Goal: Task Accomplishment & Management: Use online tool/utility

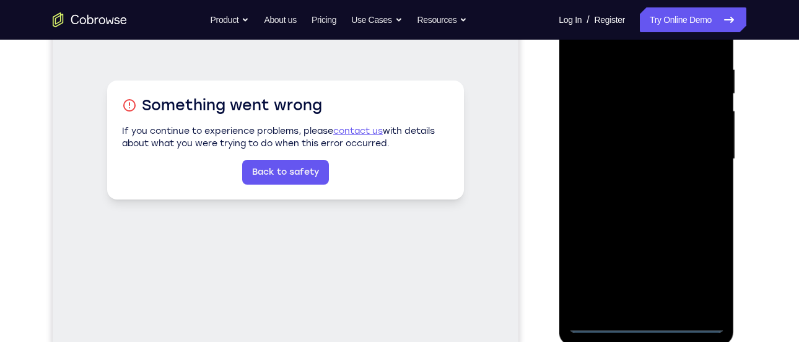
scroll to position [229, 0]
click at [644, 321] on div at bounding box center [646, 158] width 156 height 347
click at [705, 274] on div at bounding box center [646, 158] width 156 height 347
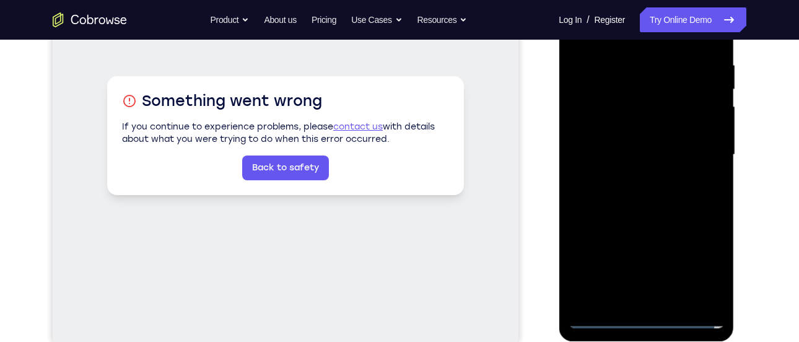
scroll to position [234, 0]
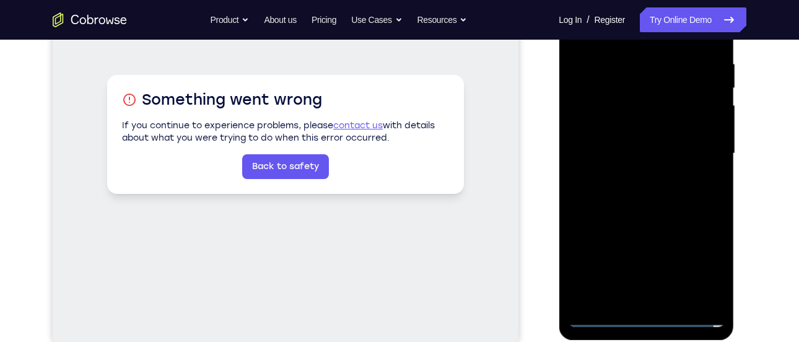
click at [647, 310] on div at bounding box center [646, 153] width 156 height 347
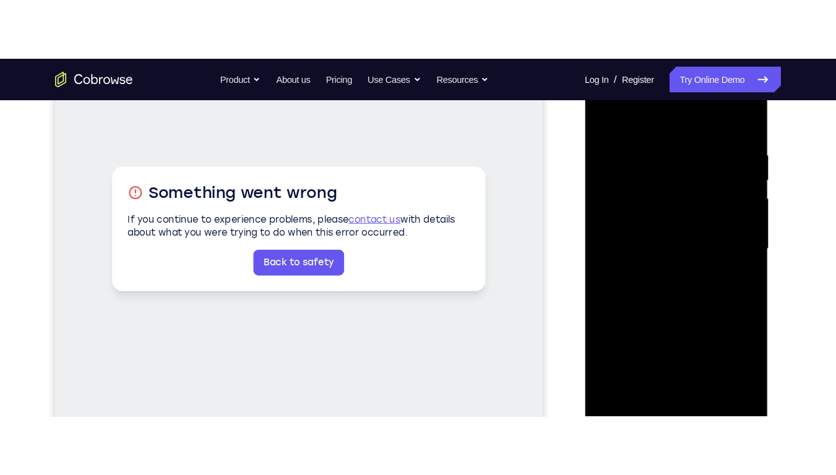
scroll to position [152, 0]
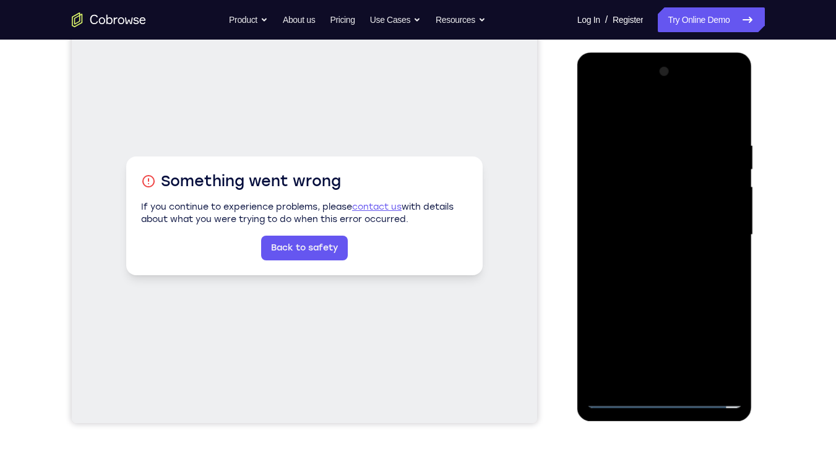
click at [612, 89] on div at bounding box center [665, 235] width 156 height 347
click at [735, 238] on div at bounding box center [665, 235] width 156 height 347
click at [716, 230] on div at bounding box center [665, 235] width 156 height 347
click at [678, 341] on div at bounding box center [665, 235] width 156 height 347
click at [646, 254] on div at bounding box center [665, 235] width 156 height 347
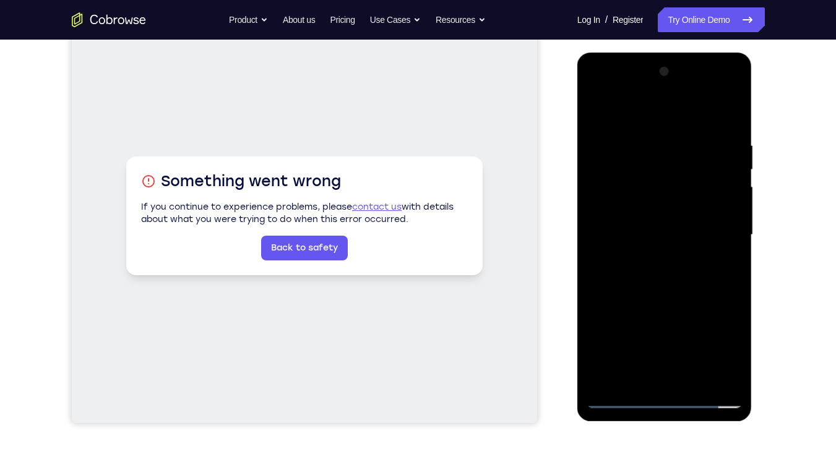
click at [636, 222] on div at bounding box center [665, 235] width 156 height 347
click at [642, 209] on div at bounding box center [665, 235] width 156 height 347
click at [667, 238] on div at bounding box center [665, 235] width 156 height 347
click at [663, 277] on div at bounding box center [665, 235] width 156 height 347
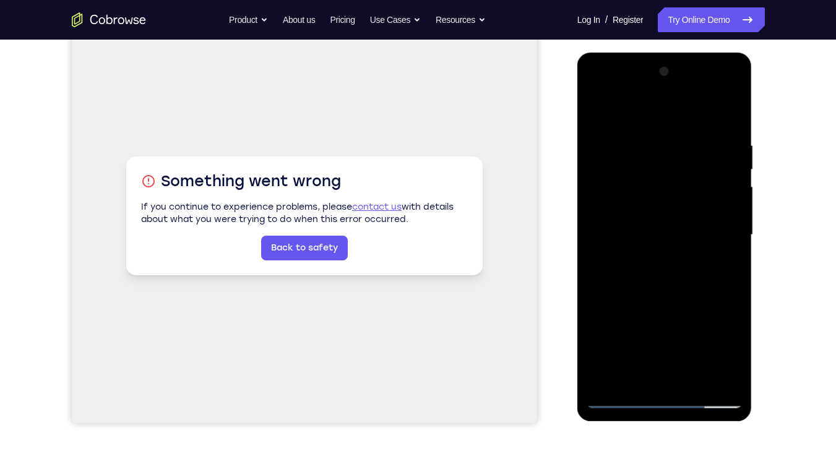
click at [730, 135] on div at bounding box center [665, 235] width 156 height 347
click at [669, 278] on div at bounding box center [665, 235] width 156 height 347
click at [732, 137] on div at bounding box center [665, 235] width 156 height 347
click at [666, 267] on div at bounding box center [665, 235] width 156 height 347
click at [726, 134] on div at bounding box center [665, 235] width 156 height 347
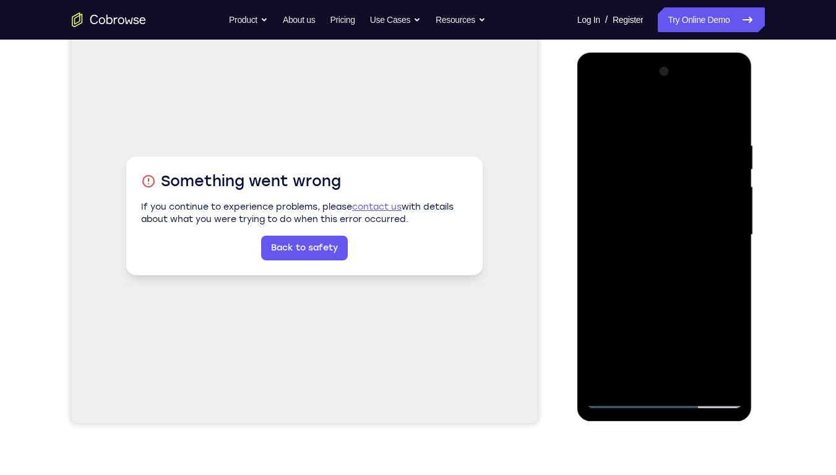
click at [667, 341] on div at bounding box center [665, 235] width 156 height 347
click at [719, 341] on div at bounding box center [665, 235] width 156 height 347
click at [651, 89] on div at bounding box center [665, 235] width 156 height 347
click at [636, 110] on div at bounding box center [665, 235] width 156 height 347
click at [667, 289] on div at bounding box center [665, 235] width 156 height 347
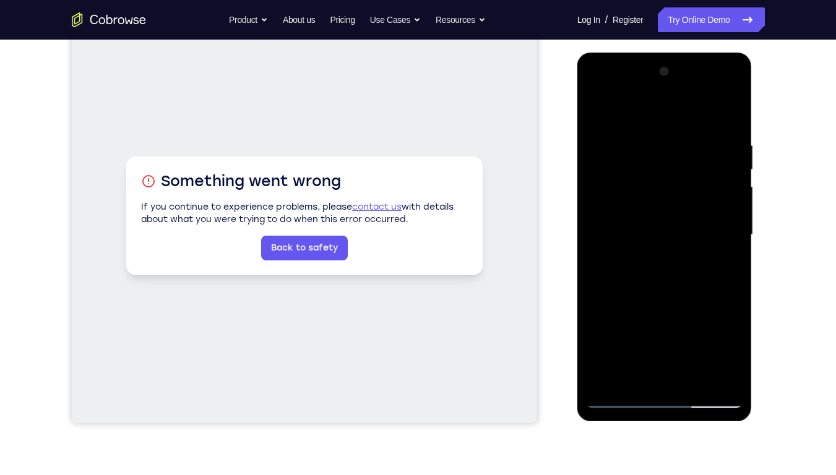
click at [695, 341] on div at bounding box center [665, 235] width 156 height 347
click at [666, 297] on div at bounding box center [665, 235] width 156 height 347
click at [646, 295] on div at bounding box center [665, 235] width 156 height 347
click at [622, 341] on div at bounding box center [665, 235] width 156 height 347
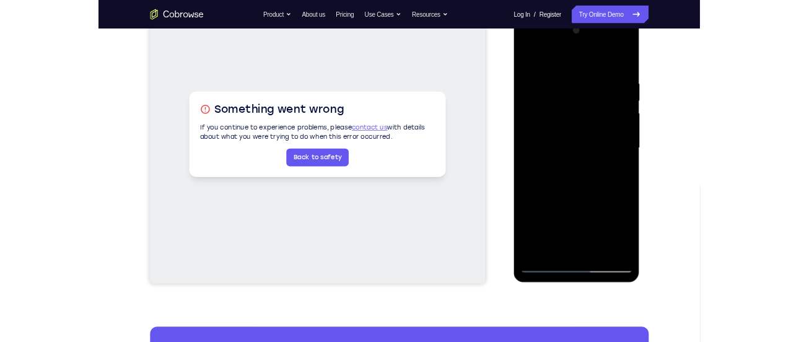
scroll to position [192, 0]
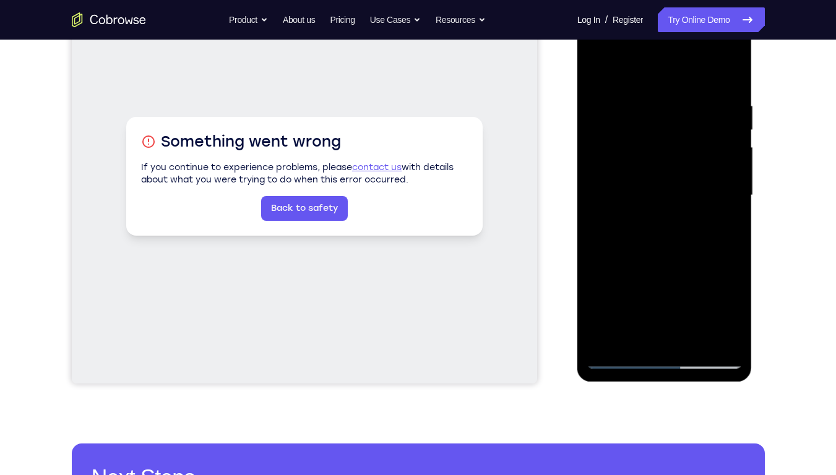
click at [732, 315] on div at bounding box center [665, 195] width 156 height 347
click at [626, 224] on div at bounding box center [665, 195] width 156 height 347
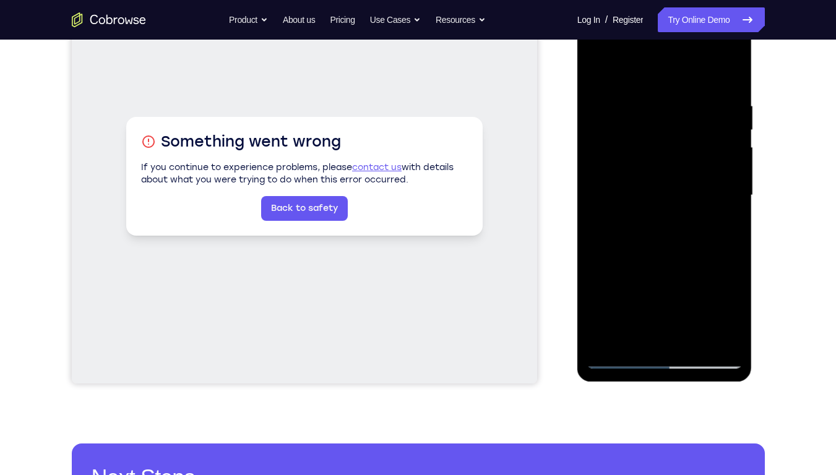
click at [594, 74] on div at bounding box center [665, 195] width 156 height 347
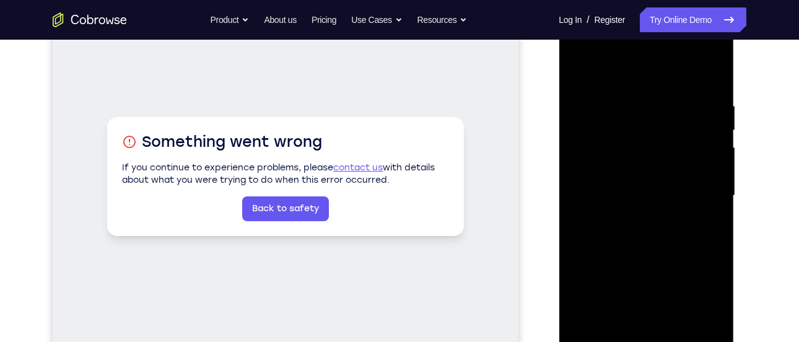
click at [576, 79] on div at bounding box center [646, 195] width 156 height 347
click at [579, 87] on div at bounding box center [646, 195] width 156 height 347
click at [581, 70] on div at bounding box center [646, 195] width 156 height 347
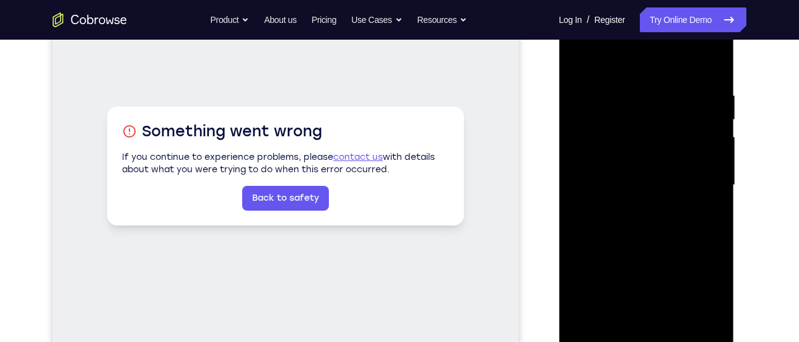
click at [630, 85] on div at bounding box center [646, 185] width 156 height 347
click at [708, 67] on div at bounding box center [646, 185] width 156 height 347
click at [673, 329] on div at bounding box center [646, 185] width 156 height 347
click at [651, 191] on div at bounding box center [646, 185] width 156 height 347
click at [575, 67] on div at bounding box center [646, 185] width 156 height 347
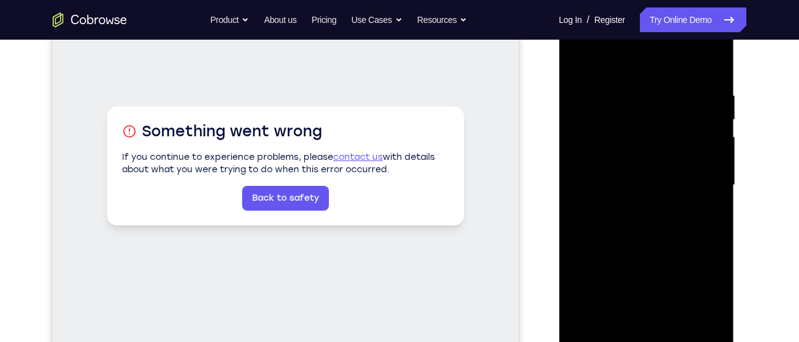
click at [580, 63] on div at bounding box center [646, 185] width 156 height 347
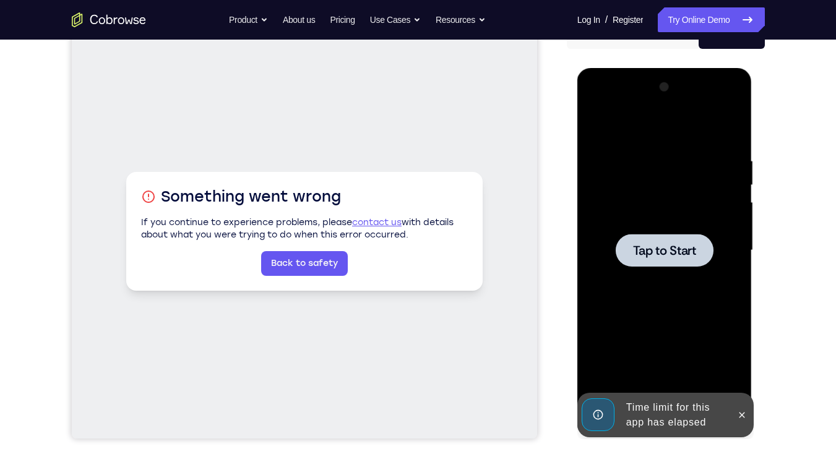
scroll to position [136, 0]
click at [659, 255] on span "Tap to Start" at bounding box center [664, 251] width 63 height 12
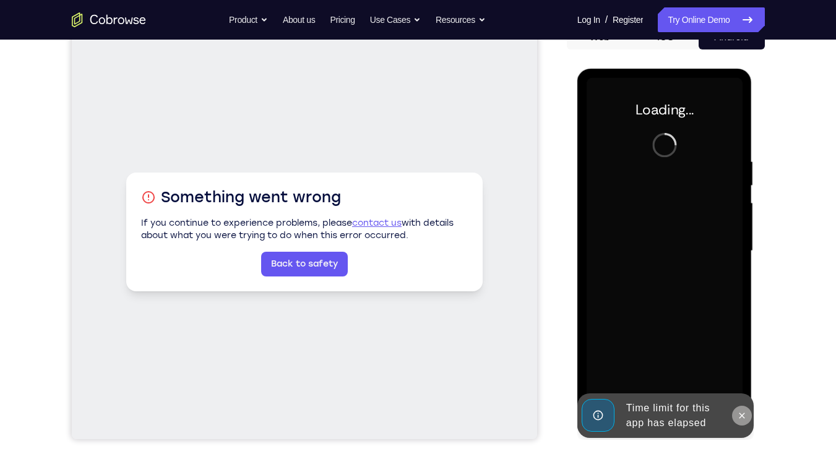
click at [739, 341] on button at bounding box center [742, 416] width 20 height 20
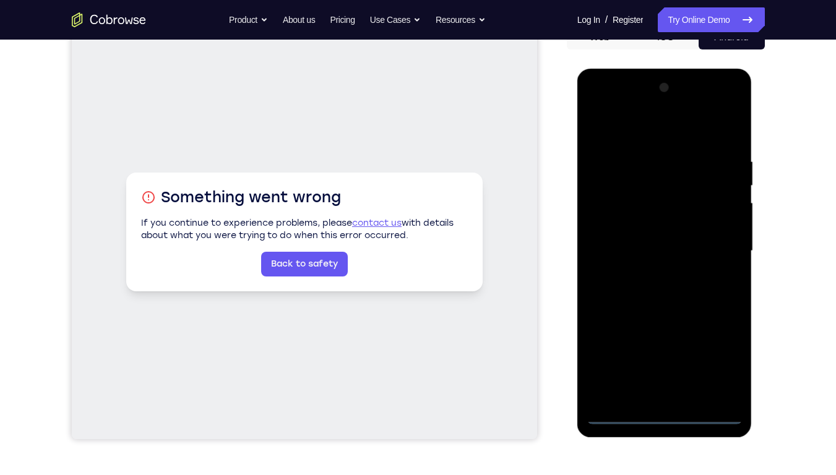
click at [669, 341] on div at bounding box center [665, 251] width 156 height 347
click at [660, 341] on div at bounding box center [665, 251] width 156 height 347
click at [717, 341] on div at bounding box center [665, 251] width 156 height 347
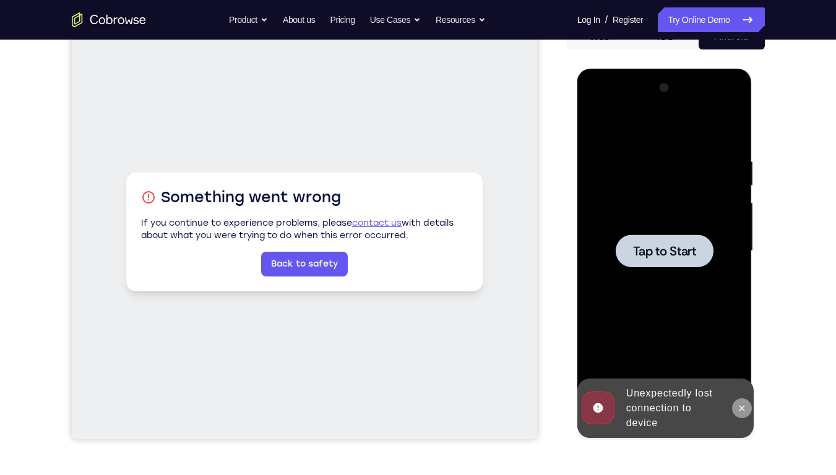
click at [746, 341] on button at bounding box center [742, 409] width 20 height 20
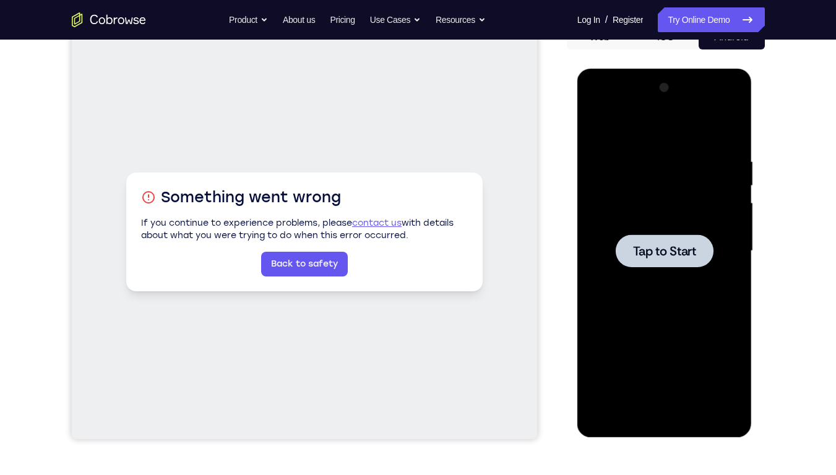
click at [664, 258] on span "Tap to Start" at bounding box center [664, 251] width 63 height 12
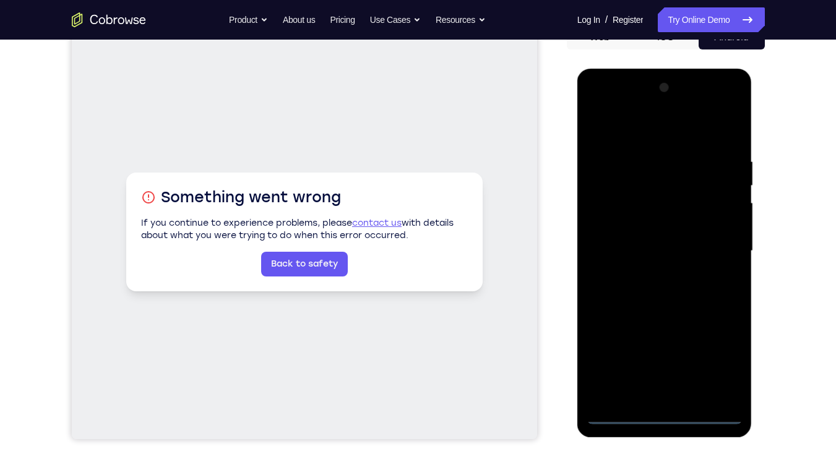
click at [661, 341] on div at bounding box center [665, 251] width 156 height 347
click at [719, 341] on div at bounding box center [665, 251] width 156 height 347
click at [613, 102] on div at bounding box center [665, 251] width 156 height 347
click at [716, 250] on div at bounding box center [665, 251] width 156 height 347
click at [648, 271] on div at bounding box center [665, 251] width 156 height 347
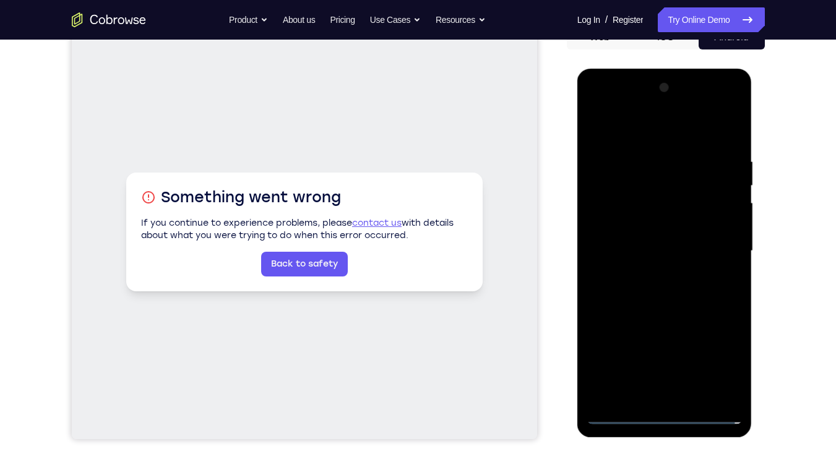
click at [648, 220] on div at bounding box center [665, 251] width 156 height 347
click at [647, 240] on div at bounding box center [665, 251] width 156 height 347
click at [666, 221] on div at bounding box center [665, 251] width 156 height 347
click at [695, 341] on div at bounding box center [665, 251] width 156 height 347
click at [661, 315] on div at bounding box center [665, 251] width 156 height 347
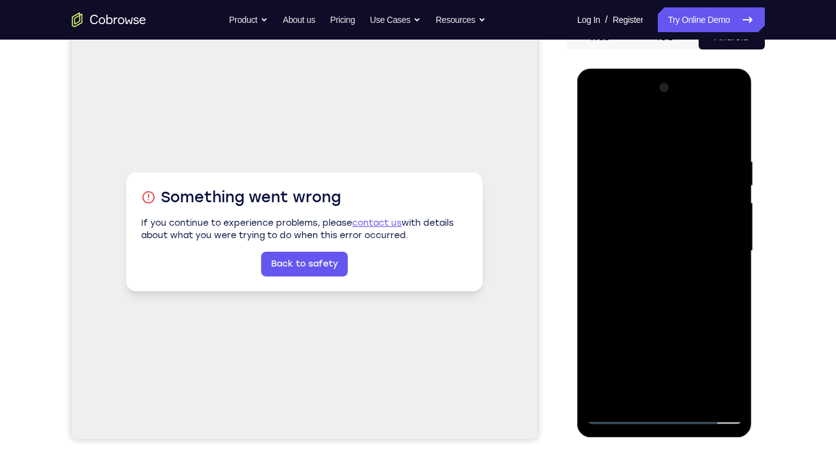
click at [643, 232] on div at bounding box center [665, 251] width 156 height 347
click at [631, 341] on div at bounding box center [665, 251] width 156 height 347
click at [664, 204] on div at bounding box center [665, 251] width 156 height 347
click at [671, 316] on div at bounding box center [665, 251] width 156 height 347
click at [632, 300] on div at bounding box center [665, 251] width 156 height 347
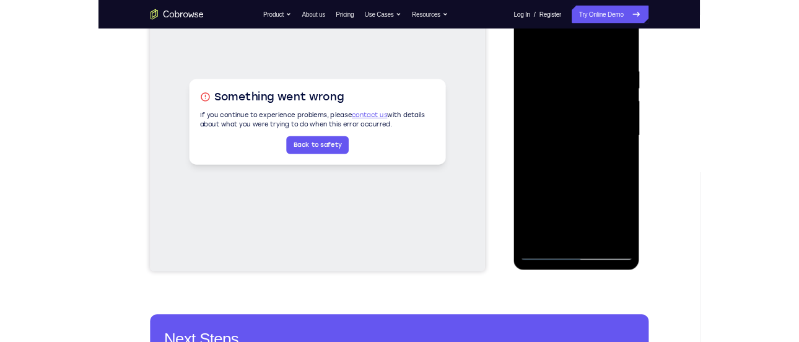
scroll to position [198, 0]
